Goal: Task Accomplishment & Management: Manage account settings

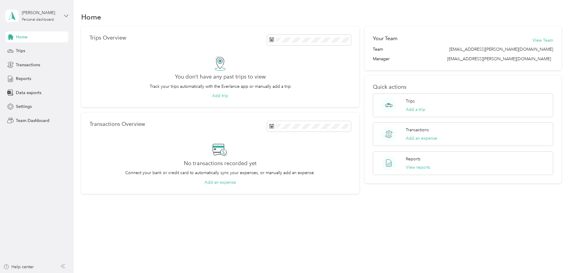
click at [67, 15] on icon at bounding box center [66, 16] width 4 height 4
click at [42, 48] on div "Team dashboard" at bounding box center [27, 49] width 32 height 6
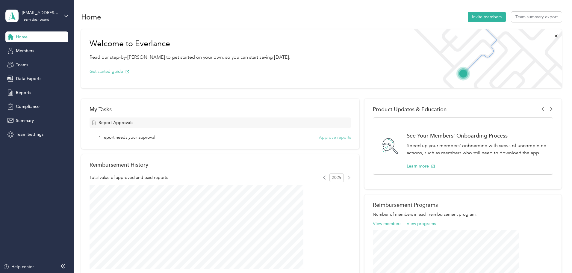
click at [324, 137] on button "Approve reports" at bounding box center [335, 137] width 32 height 6
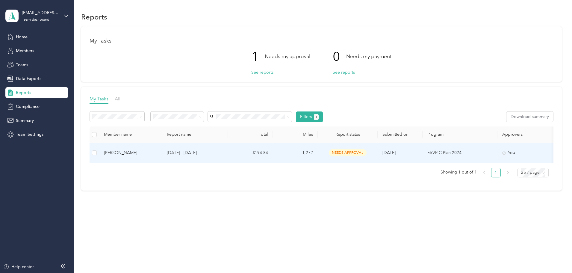
click at [154, 151] on div "[PERSON_NAME]" at bounding box center [130, 153] width 53 height 7
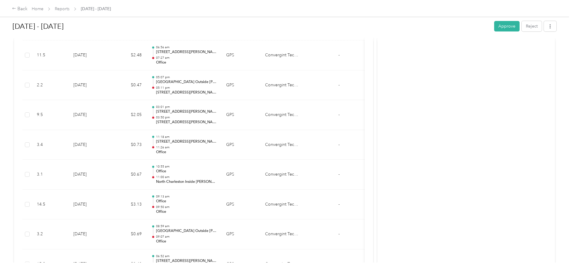
scroll to position [509, 0]
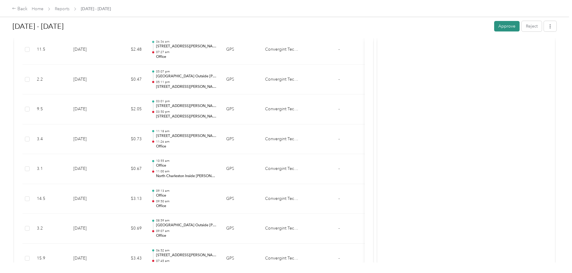
click at [494, 25] on button "Approve" at bounding box center [506, 26] width 25 height 10
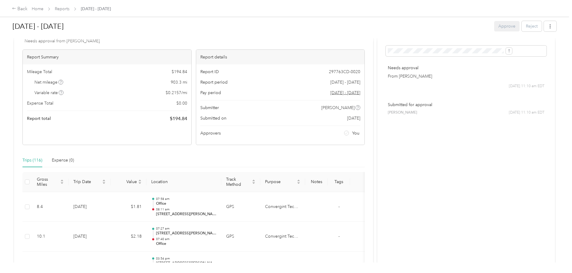
scroll to position [0, 0]
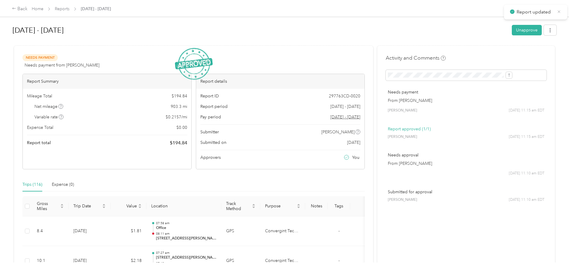
click at [561, 12] on icon at bounding box center [559, 11] width 4 height 5
